Goal: Check status: Check status

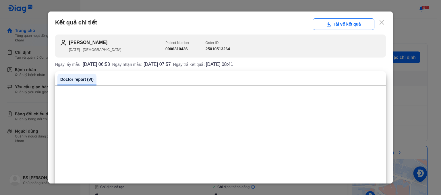
click at [379, 22] on icon at bounding box center [382, 23] width 6 height 6
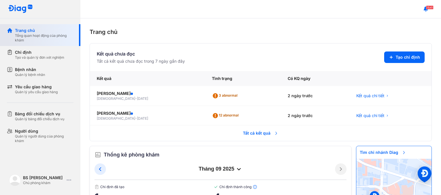
click at [28, 27] on div "Trang chủ Tổng quan hoạt động của phòng khám" at bounding box center [44, 35] width 74 height 22
click at [13, 30] on div "Trang chủ Tổng quan hoạt động của phòng khám" at bounding box center [44, 35] width 74 height 22
click at [10, 30] on use at bounding box center [9, 30] width 5 height 5
click at [17, 28] on div "Trang chủ" at bounding box center [44, 31] width 59 height 6
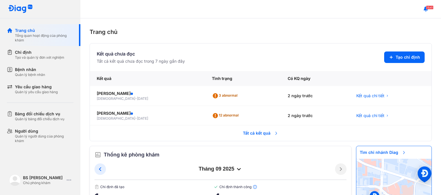
scroll to position [31, 0]
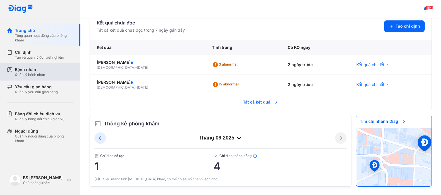
click at [35, 69] on div "Bệnh nhân" at bounding box center [30, 70] width 30 height 6
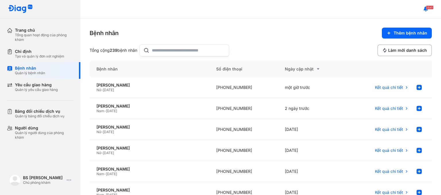
click at [168, 49] on input "text" at bounding box center [189, 50] width 74 height 11
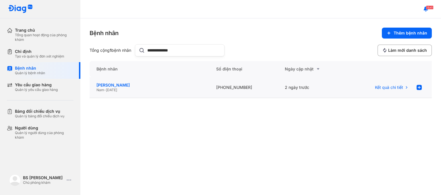
type input "**********"
click at [118, 85] on div "[PERSON_NAME]" at bounding box center [150, 84] width 106 height 5
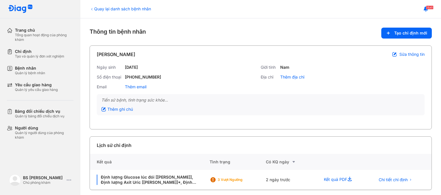
scroll to position [4, 0]
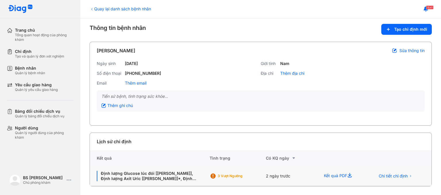
click at [219, 174] on div "3 Vượt ngưỡng" at bounding box center [241, 176] width 46 height 5
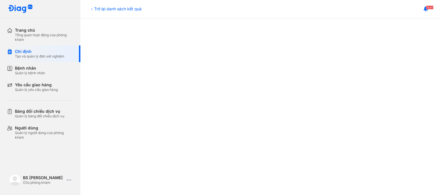
scroll to position [86, 0]
